Goal: Information Seeking & Learning: Learn about a topic

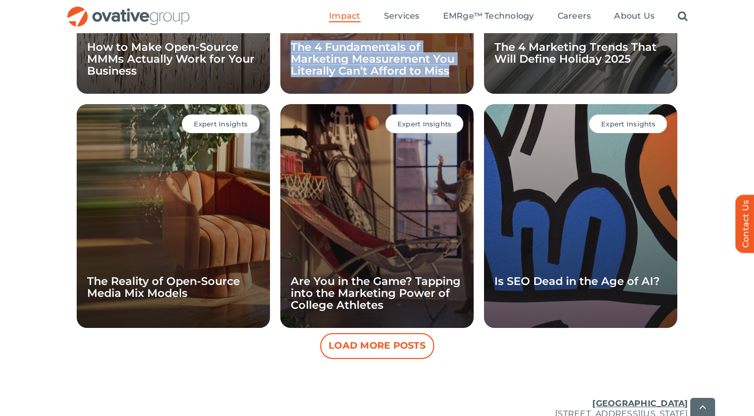
scroll to position [1072, 0]
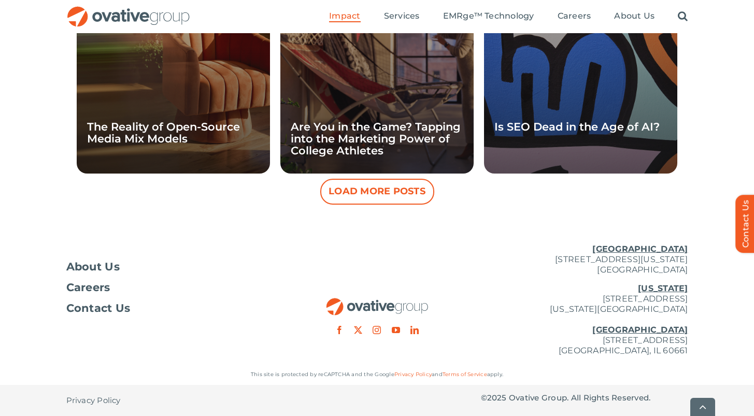
click at [376, 189] on button "Load More Posts" at bounding box center [377, 192] width 114 height 26
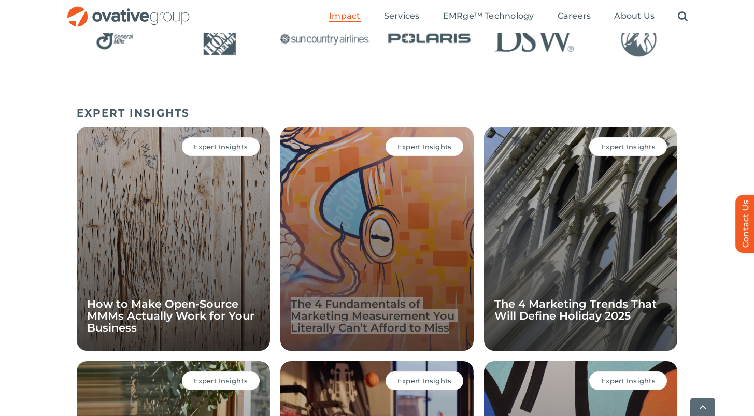
scroll to position [704, 0]
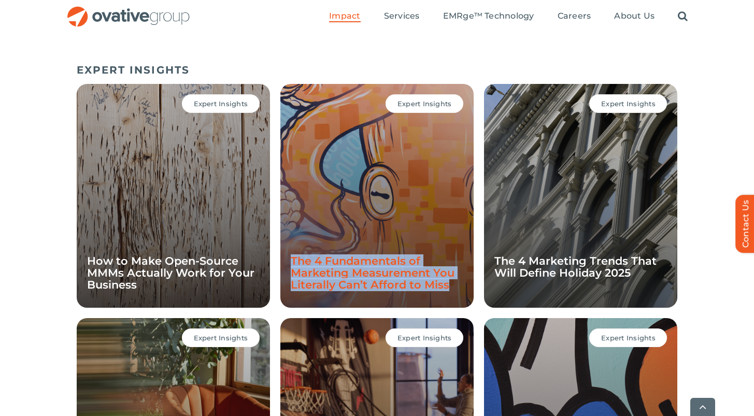
click at [368, 265] on link "The 4 Fundamentals of Marketing Measurement You Literally Can’t Afford to Miss" at bounding box center [373, 272] width 164 height 37
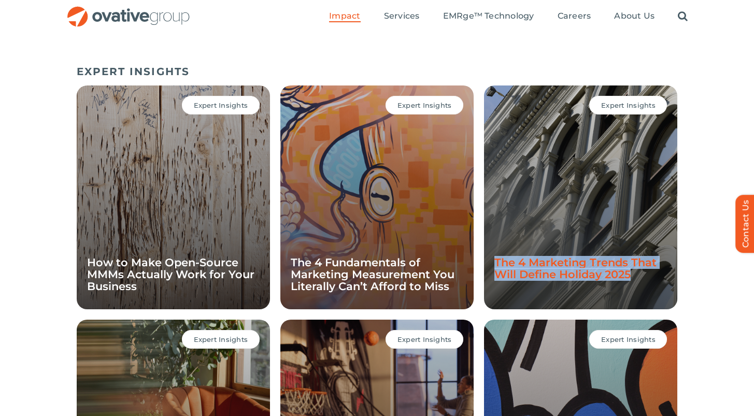
drag, startPoint x: 641, startPoint y: 277, endPoint x: 497, endPoint y: 265, distance: 145.0
click at [497, 265] on h4 "The 4 Marketing Trends That Will Define Holiday 2025" at bounding box center [580, 268] width 172 height 24
copy link "The 4 Marketing Trends That Will Define Holiday 2025"
click at [543, 265] on link "The 4 Marketing Trends That Will Define Holiday 2025" at bounding box center [575, 268] width 162 height 25
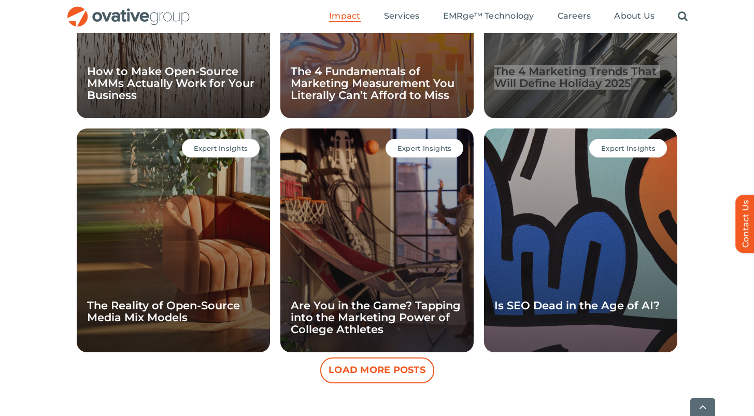
scroll to position [894, 0]
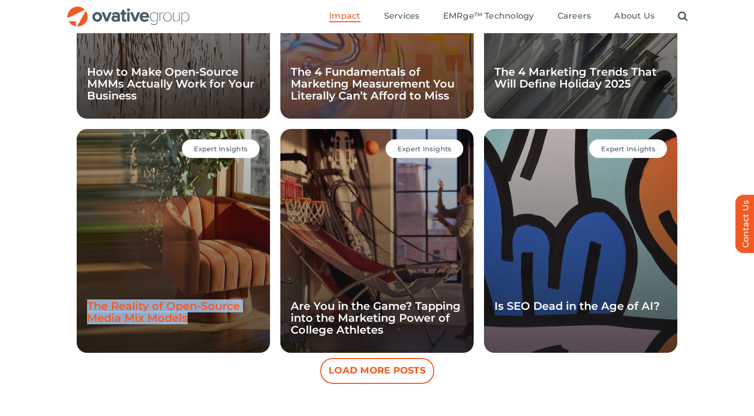
drag, startPoint x: 193, startPoint y: 319, endPoint x: 89, endPoint y: 306, distance: 104.8
click at [89, 306] on h4 "The Reality of Open-Source Media Mix Models" at bounding box center [173, 312] width 172 height 24
copy link "The Reality of Open-Source Media Mix Models"
click at [166, 304] on link "The Reality of Open-Source Media Mix Models" at bounding box center [163, 311] width 153 height 25
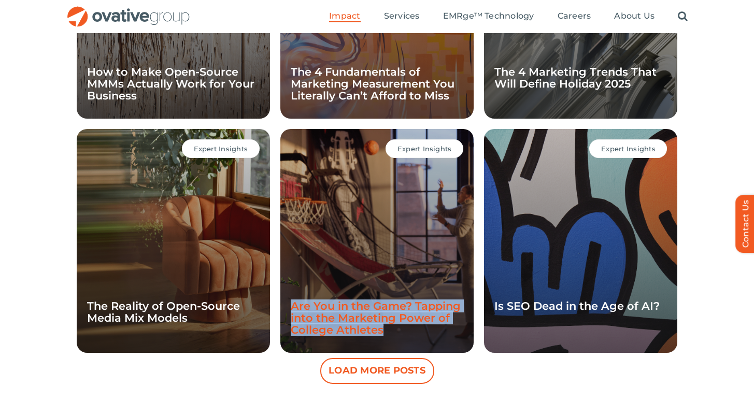
drag, startPoint x: 392, startPoint y: 330, endPoint x: 293, endPoint y: 307, distance: 102.1
click at [293, 307] on h4 "Are You in the Game? Tapping into the Marketing Power of College Athletes" at bounding box center [377, 318] width 172 height 36
copy link "Are You in the Game? Tapping into the Marketing Power of College Athletes"
click at [337, 323] on link "Are You in the Game? Tapping into the Marketing Power of College Athletes" at bounding box center [376, 317] width 170 height 37
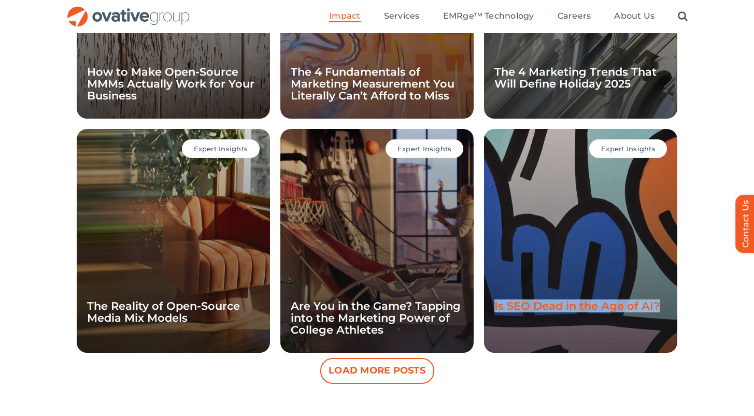
drag, startPoint x: 659, startPoint y: 309, endPoint x: 495, endPoint y: 305, distance: 163.7
click at [495, 305] on h4 "Is SEO Dead in the Age of AI?" at bounding box center [580, 306] width 172 height 12
copy link "Is SEO Dead in the Age of AI?"
click at [623, 210] on div "Expert Insights Is SEO Dead in the Age of AI?" at bounding box center [580, 241] width 193 height 224
drag, startPoint x: 662, startPoint y: 309, endPoint x: 488, endPoint y: 304, distance: 174.1
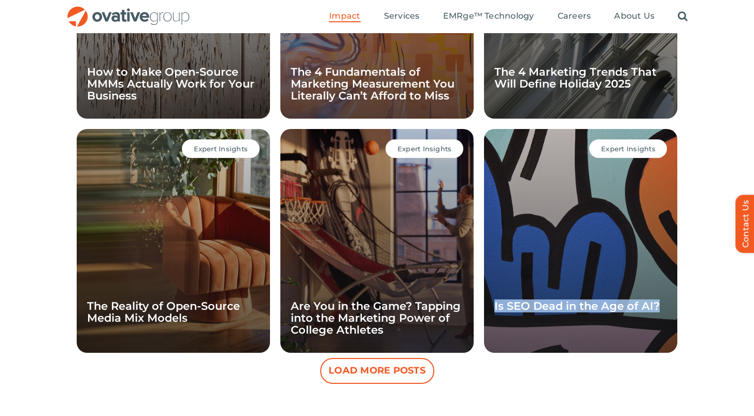
click at [488, 304] on div "Expert Insights Is SEO Dead in the Age of AI?" at bounding box center [580, 241] width 193 height 224
click at [561, 313] on div "Expert Insights Is SEO Dead in the Age of AI?" at bounding box center [580, 241] width 193 height 224
click at [560, 308] on link "Is SEO Dead in the Age of AI?" at bounding box center [576, 305] width 165 height 13
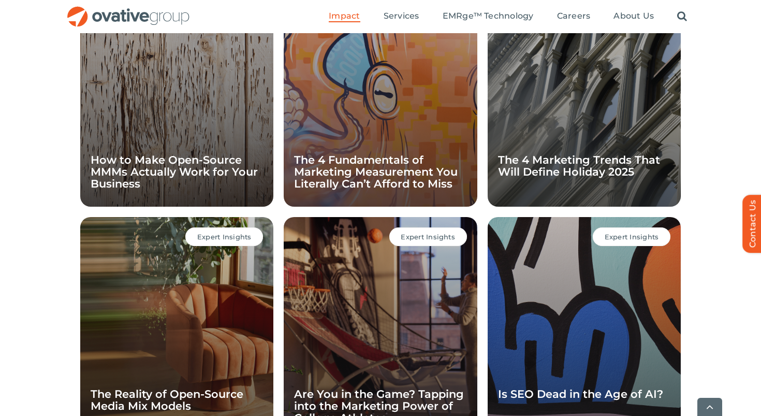
scroll to position [808, 0]
